Goal: Complete application form

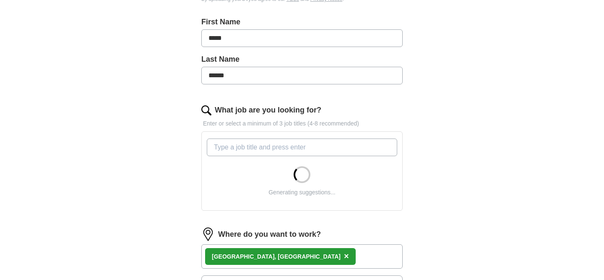
scroll to position [181, 0]
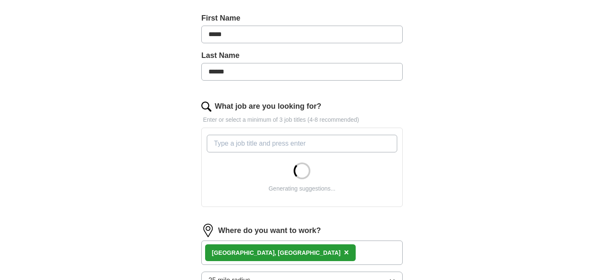
click at [323, 141] on input "What job are you looking for?" at bounding box center [302, 144] width 190 height 18
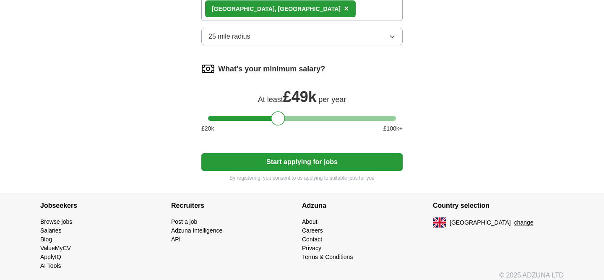
scroll to position [602, 0]
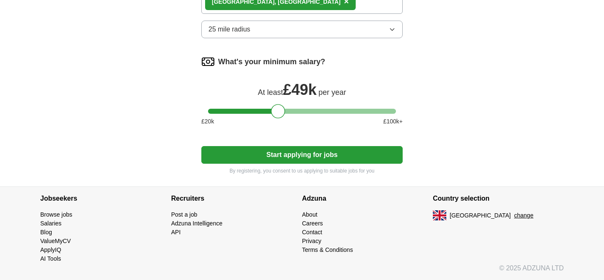
type input "Operational Manager"
drag, startPoint x: 278, startPoint y: 107, endPoint x: 300, endPoint y: 109, distance: 22.3
click at [300, 109] on div at bounding box center [302, 111] width 14 height 14
drag, startPoint x: 300, startPoint y: 109, endPoint x: 322, endPoint y: 111, distance: 22.4
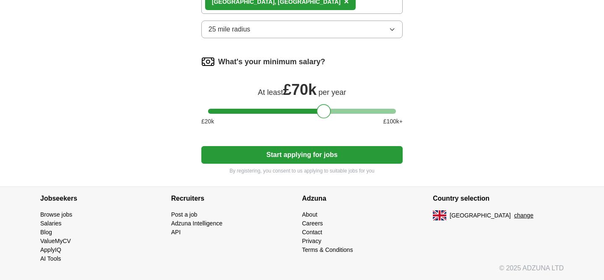
click at [322, 111] on div at bounding box center [324, 111] width 14 height 14
drag, startPoint x: 322, startPoint y: 111, endPoint x: 292, endPoint y: 109, distance: 30.7
click at [292, 109] on div at bounding box center [291, 111] width 14 height 14
click at [284, 151] on button "Start applying for jobs" at bounding box center [301, 155] width 201 height 18
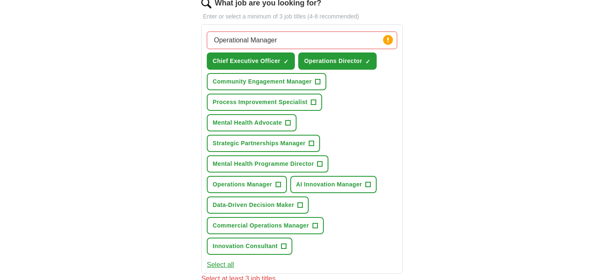
scroll to position [289, 0]
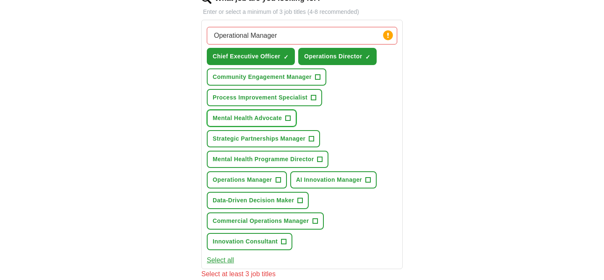
click at [287, 115] on span "+" at bounding box center [288, 118] width 5 height 7
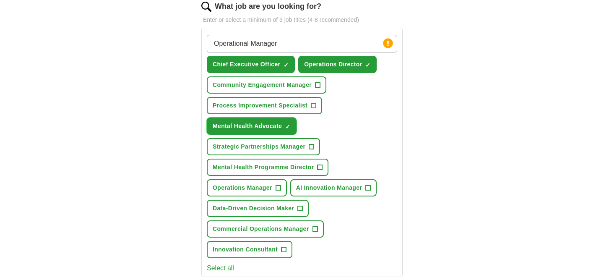
scroll to position [282, 0]
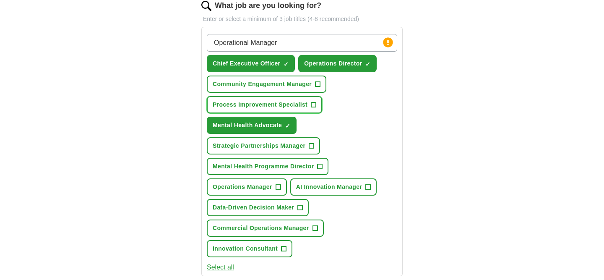
click at [317, 107] on button "Process Improvement Specialist +" at bounding box center [264, 104] width 115 height 17
click at [318, 83] on span "+" at bounding box center [317, 84] width 5 height 7
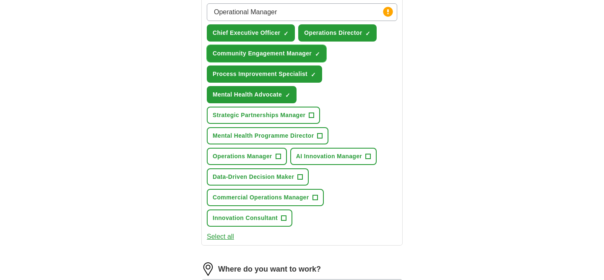
scroll to position [322, 0]
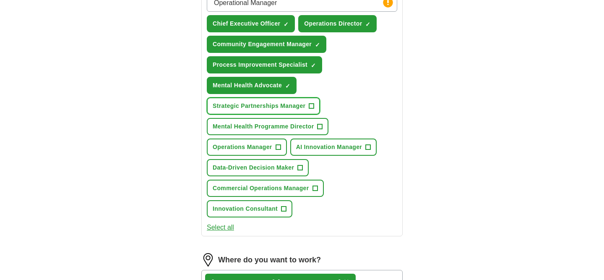
click at [315, 106] on button "Strategic Partnerships Manager +" at bounding box center [263, 105] width 113 height 17
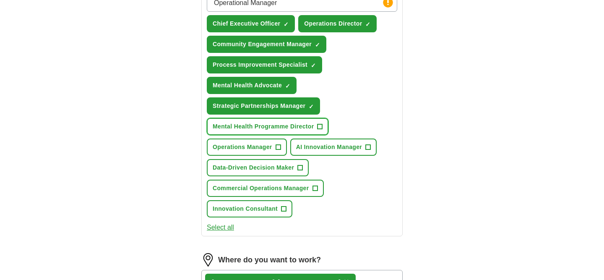
click at [317, 129] on button "Mental Health Programme Director +" at bounding box center [268, 126] width 122 height 17
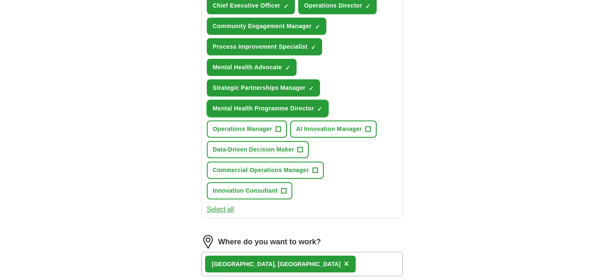
scroll to position [349, 0]
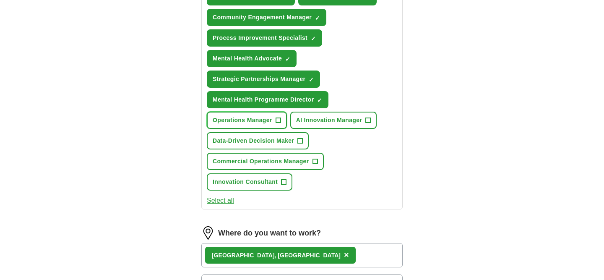
click at [281, 119] on button "Operations Manager +" at bounding box center [247, 120] width 80 height 17
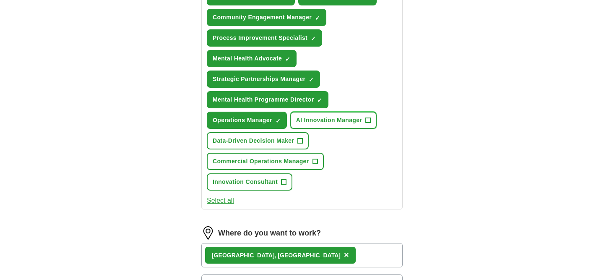
click at [328, 122] on span "AI Innovation Manager" at bounding box center [329, 120] width 66 height 9
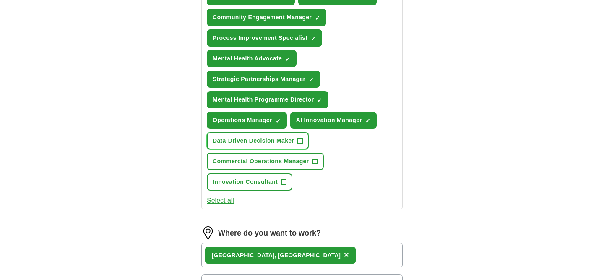
click at [294, 141] on span "Data-Driven Decision Maker" at bounding box center [253, 140] width 81 height 9
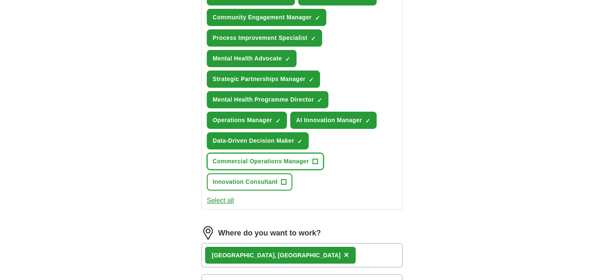
click at [290, 163] on span "Commercial Operations Manager" at bounding box center [261, 161] width 96 height 9
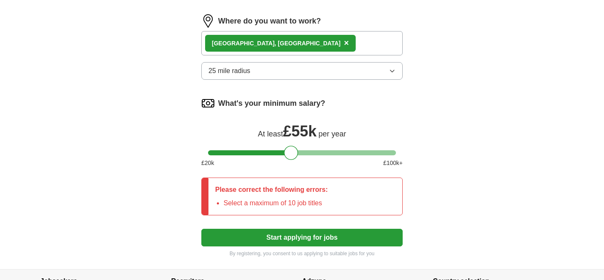
scroll to position [653, 0]
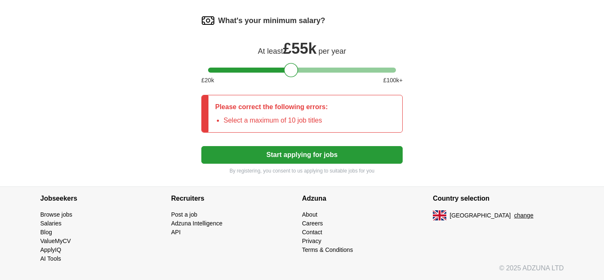
click at [306, 152] on button "Start applying for jobs" at bounding box center [301, 155] width 201 height 18
click at [387, 148] on button "Start applying for jobs" at bounding box center [301, 155] width 201 height 18
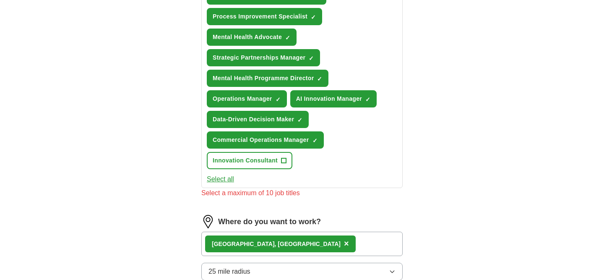
scroll to position [370, 0]
click at [0, 0] on span "×" at bounding box center [0, 0] width 0 height 0
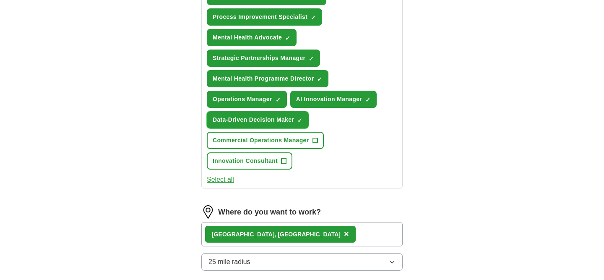
click at [0, 0] on span "×" at bounding box center [0, 0] width 0 height 0
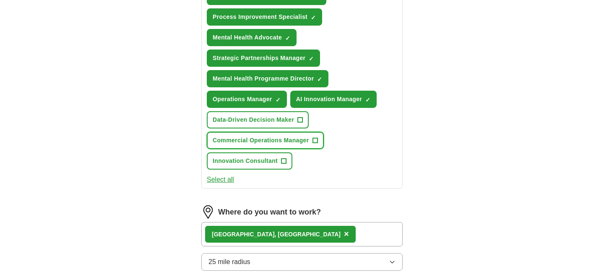
click at [317, 143] on span "+" at bounding box center [314, 140] width 5 height 7
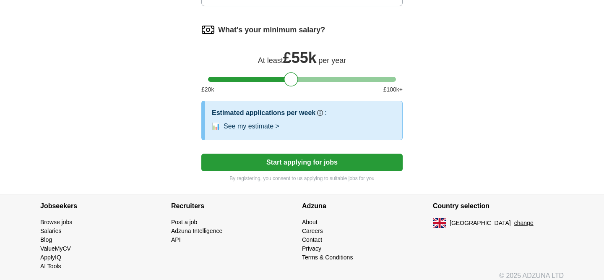
scroll to position [641, 0]
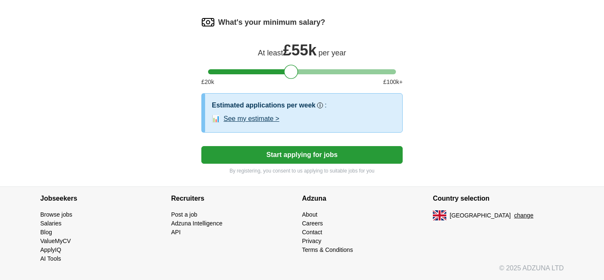
click at [260, 113] on div "Estimated applications per week Our best guess based on live jobs [DATE], and o…" at bounding box center [304, 111] width 184 height 23
click at [260, 117] on button "See my estimate >" at bounding box center [252, 119] width 56 height 10
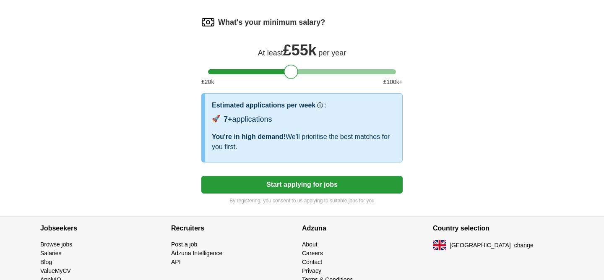
click at [310, 182] on button "Start applying for jobs" at bounding box center [301, 185] width 201 height 18
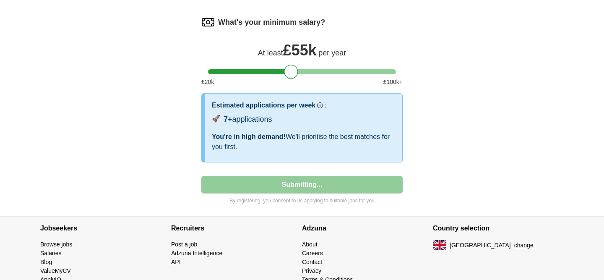
select select "**"
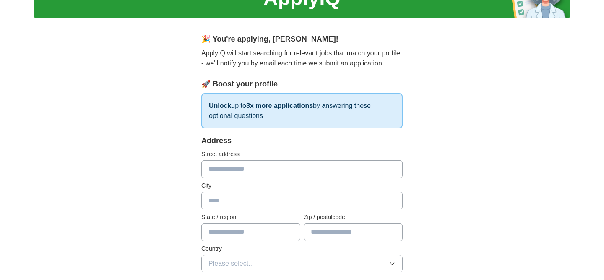
scroll to position [44, 0]
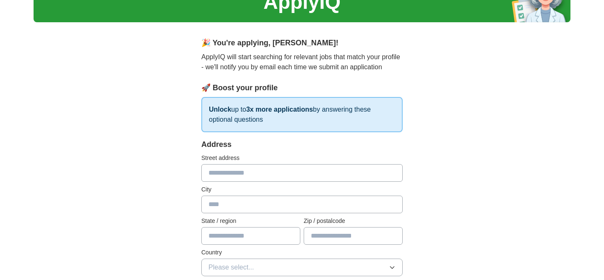
click at [302, 176] on input "text" at bounding box center [301, 173] width 201 height 18
type input "*"
type input "**********"
type input "*"
type input "******"
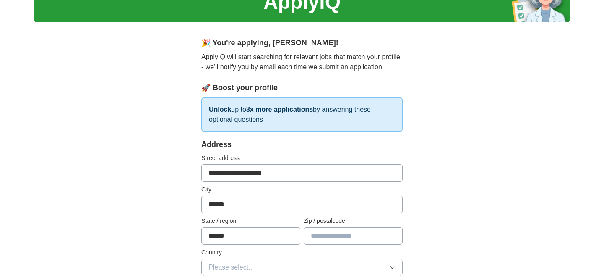
type input "******"
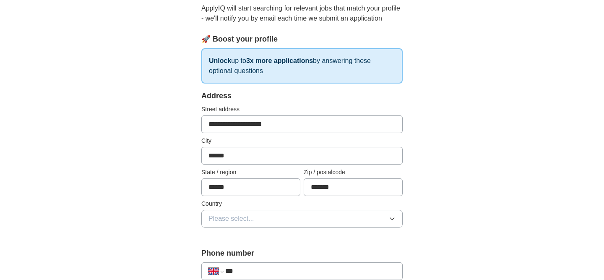
scroll to position [94, 0]
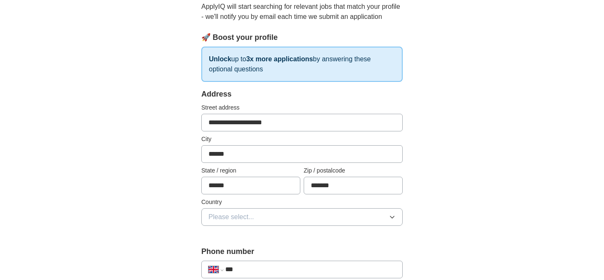
type input "*******"
click at [298, 212] on button "Please select..." at bounding box center [301, 217] width 201 height 18
click at [274, 239] on div "[GEOGRAPHIC_DATA]" at bounding box center [301, 236] width 187 height 10
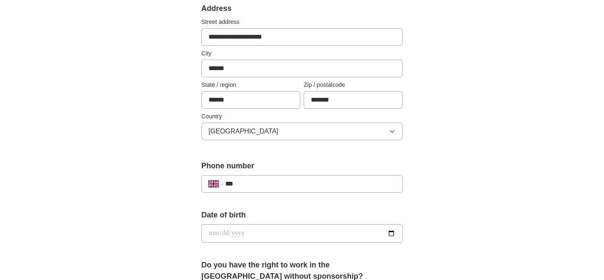
scroll to position [184, 0]
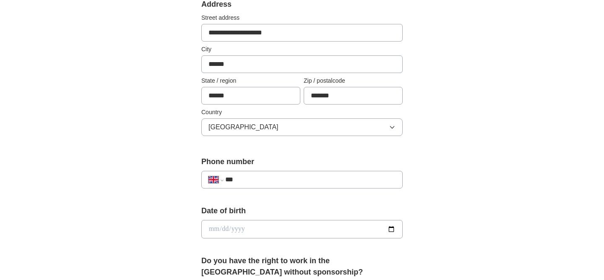
click at [285, 192] on div "**********" at bounding box center [301, 175] width 201 height 39
click at [285, 183] on input "***" at bounding box center [310, 179] width 170 height 10
type input "**********"
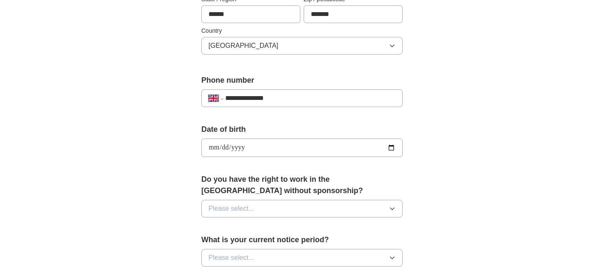
scroll to position [271, 0]
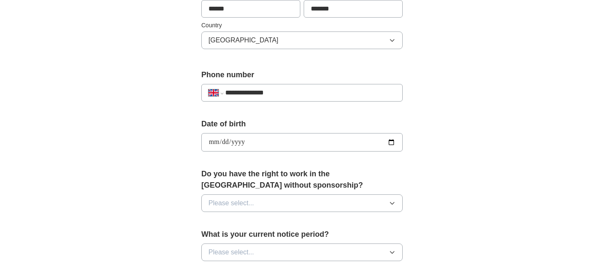
click at [280, 206] on button "Please select..." at bounding box center [301, 203] width 201 height 18
click at [271, 228] on li "Yes" at bounding box center [302, 222] width 200 height 17
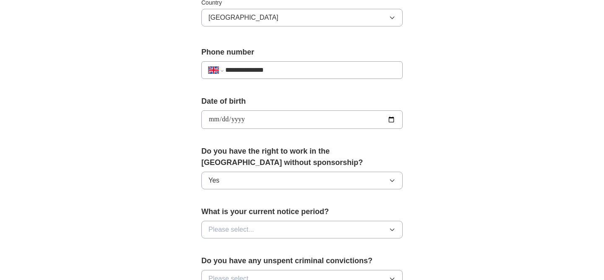
scroll to position [311, 0]
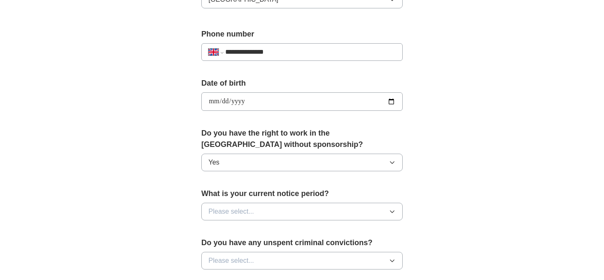
click at [273, 213] on button "Please select..." at bounding box center [301, 212] width 201 height 18
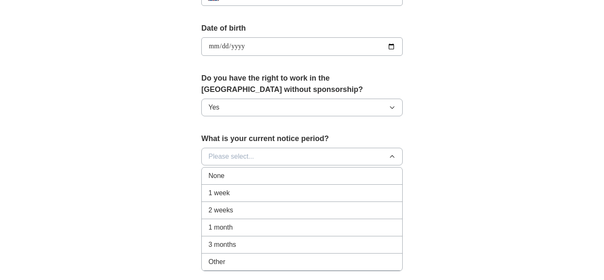
scroll to position [371, 0]
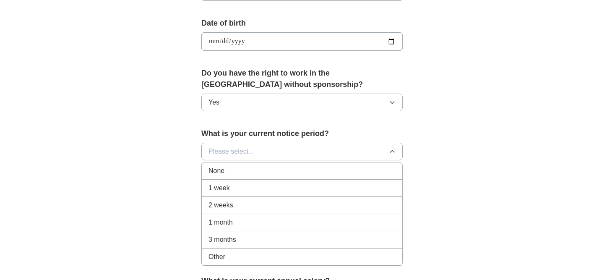
click at [268, 224] on div "1 month" at bounding box center [301, 222] width 187 height 10
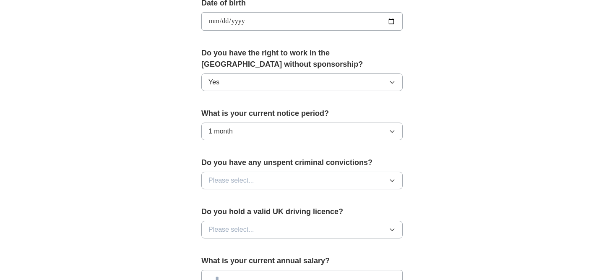
scroll to position [401, 0]
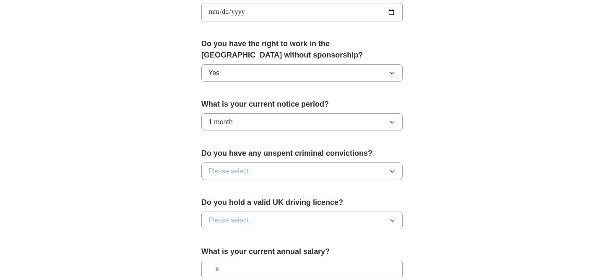
click at [279, 171] on button "Please select..." at bounding box center [301, 171] width 201 height 18
click at [268, 207] on div "No" at bounding box center [301, 208] width 187 height 10
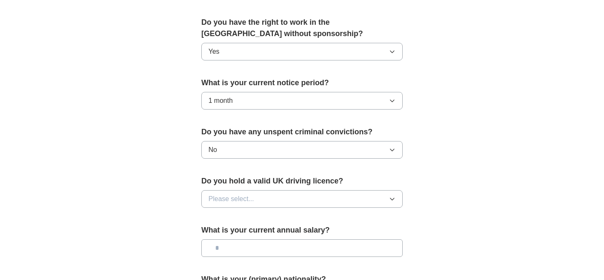
scroll to position [423, 0]
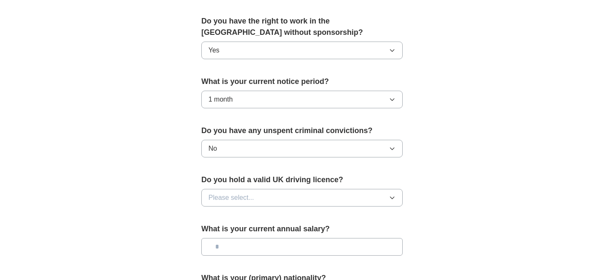
click at [266, 195] on button "Please select..." at bounding box center [301, 198] width 201 height 18
click at [261, 214] on div "Yes" at bounding box center [301, 217] width 187 height 10
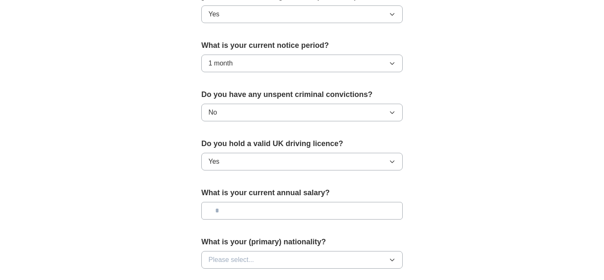
scroll to position [474, 0]
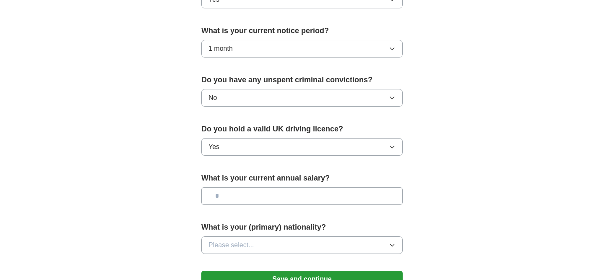
click at [265, 199] on input "text" at bounding box center [301, 196] width 201 height 18
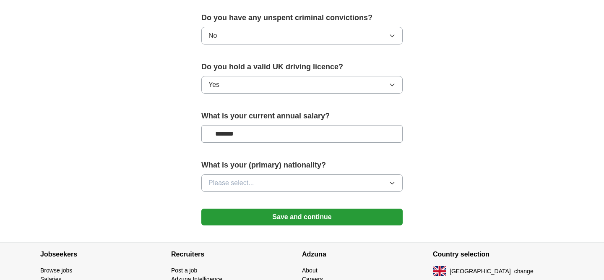
scroll to position [537, 0]
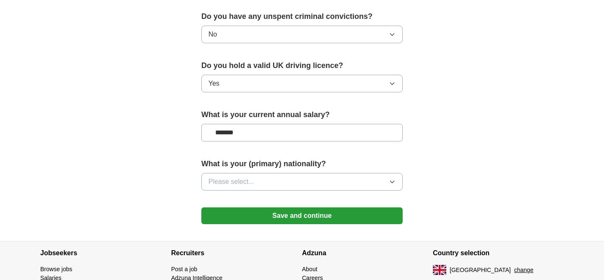
type input "*******"
click at [268, 182] on button "Please select..." at bounding box center [301, 182] width 201 height 18
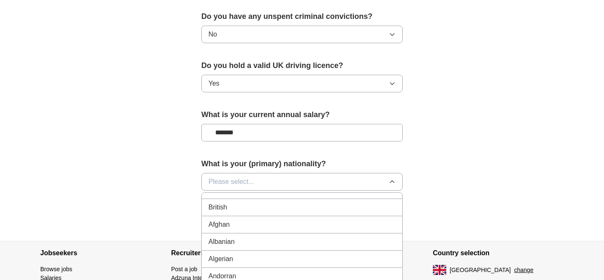
scroll to position [10, 0]
click at [258, 208] on div "British" at bounding box center [301, 208] width 187 height 10
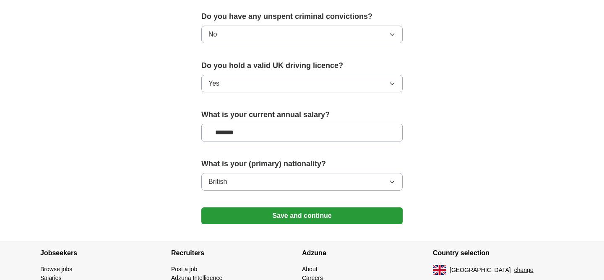
click at [267, 219] on button "Save and continue" at bounding box center [301, 215] width 201 height 17
